Goal: Information Seeking & Learning: Check status

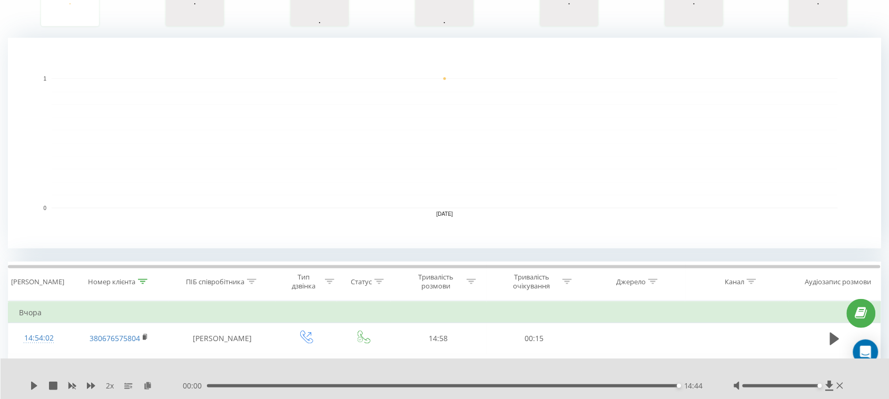
click at [145, 281] on icon at bounding box center [142, 281] width 9 height 5
click at [123, 351] on input "0676575804" at bounding box center [119, 357] width 93 height 18
paste input "380960290467"
paste input "text"
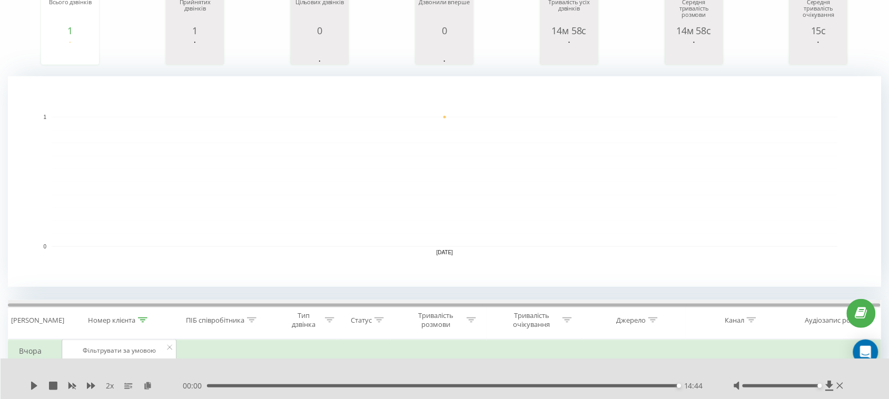
scroll to position [259, 0]
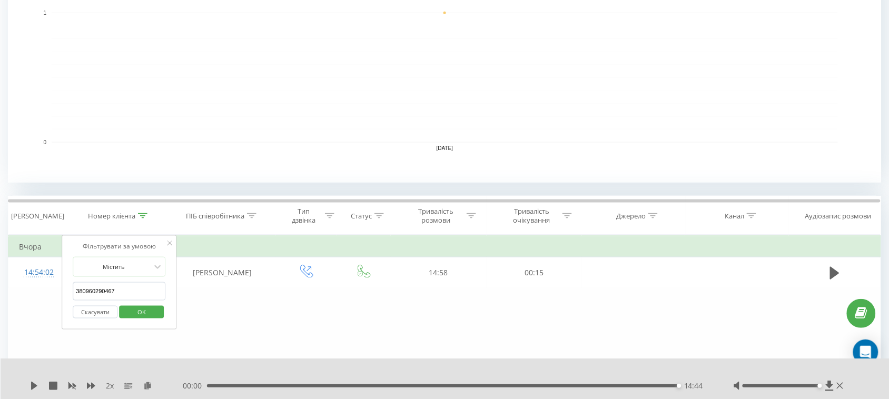
type input "380960290467"
click at [151, 309] on span "OK" at bounding box center [142, 312] width 30 height 16
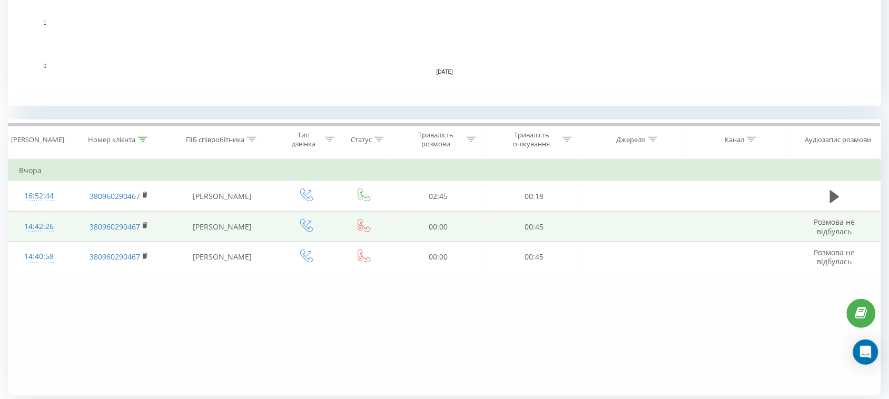
scroll to position [356, 0]
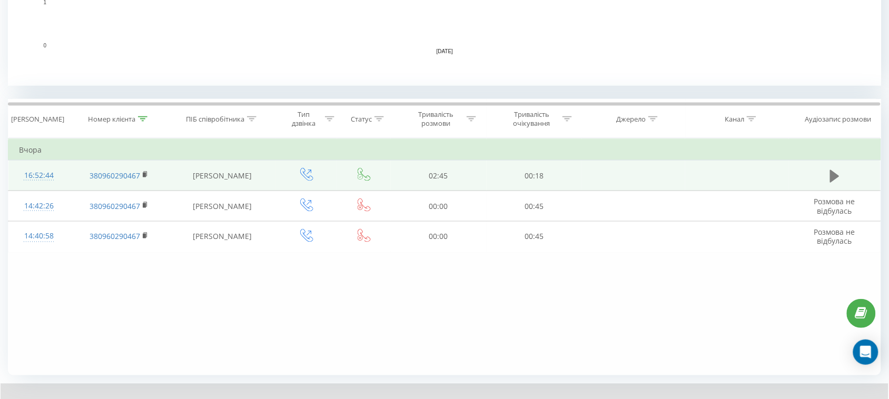
click at [835, 173] on icon at bounding box center [834, 176] width 9 height 13
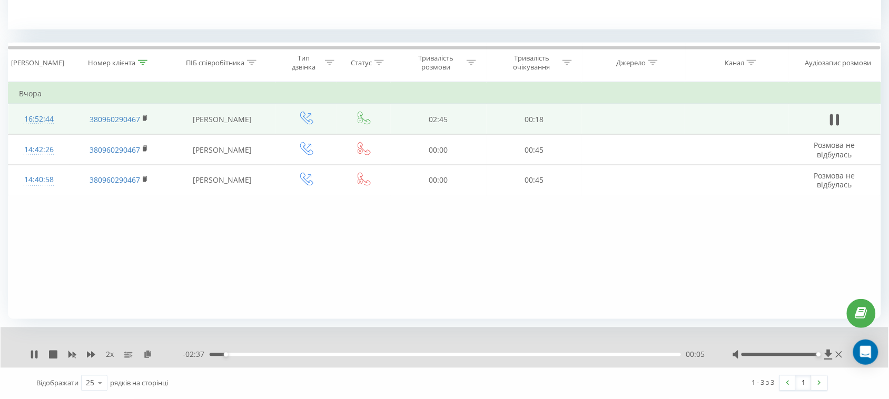
click at [283, 354] on div "00:05" at bounding box center [446, 355] width 472 height 3
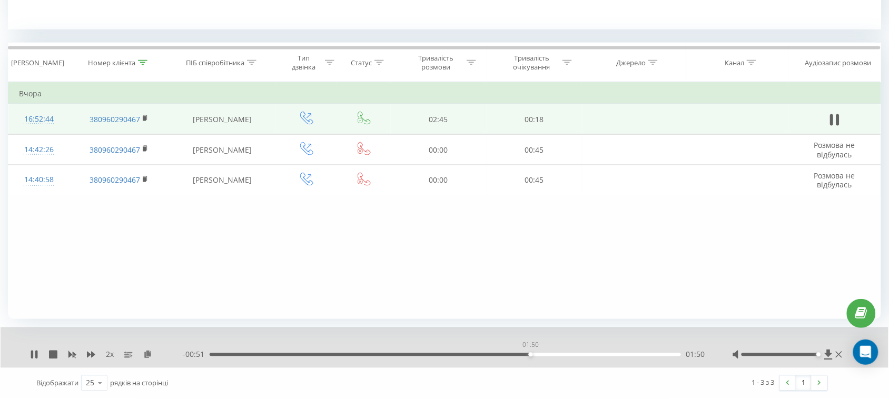
click at [531, 355] on div "01:50" at bounding box center [446, 355] width 472 height 3
